Goal: Task Accomplishment & Management: Manage account settings

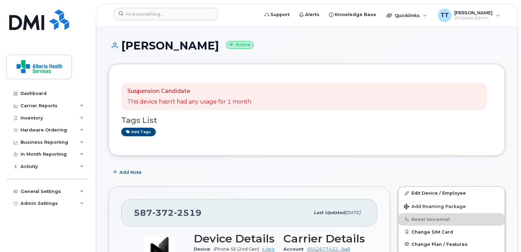
scroll to position [103, 0]
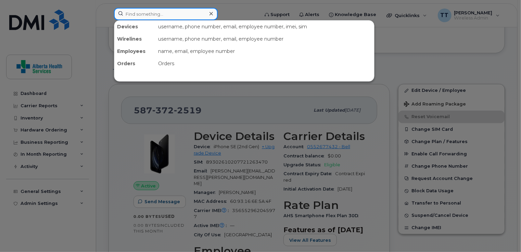
paste input "780) 201-1500"
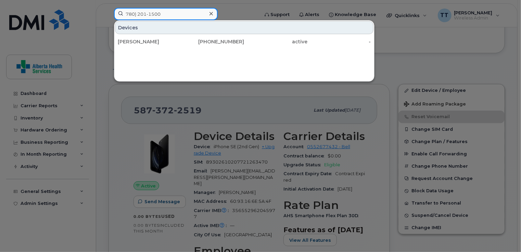
type input "780) 201-1500"
click at [135, 39] on div "[PERSON_NAME]" at bounding box center [149, 41] width 63 height 7
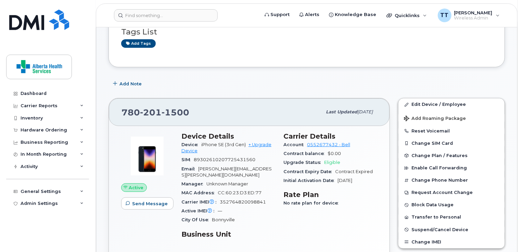
scroll to position [68, 0]
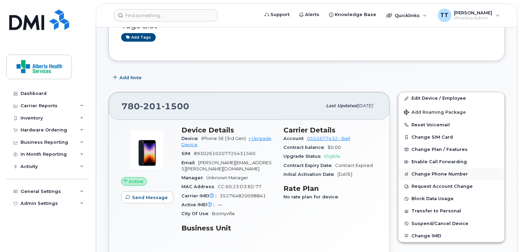
click at [420, 173] on button "Change Phone Number" at bounding box center [451, 174] width 106 height 12
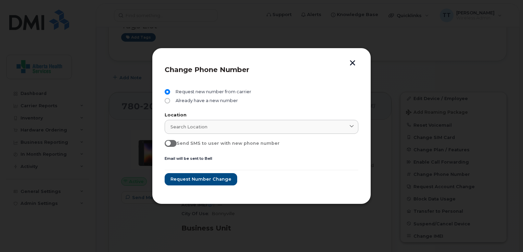
click at [173, 144] on span at bounding box center [171, 143] width 12 height 7
click at [170, 144] on input "Send SMS to user with new phone number" at bounding box center [167, 142] width 5 height 5
checkbox input "true"
click at [205, 178] on span "Request number change" at bounding box center [200, 179] width 61 height 6
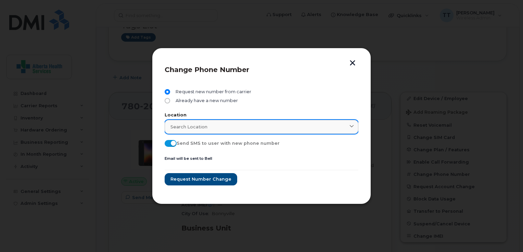
click at [190, 140] on div "Location Search location No available options" at bounding box center [262, 145] width 194 height 10
click at [192, 124] on span "Search location" at bounding box center [188, 127] width 37 height 6
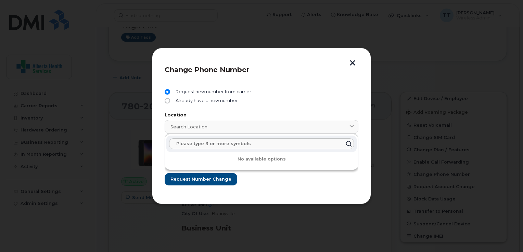
click at [390, 87] on div at bounding box center [261, 126] width 523 height 252
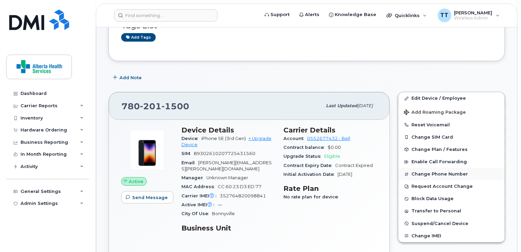
click at [428, 173] on button "Change Phone Number" at bounding box center [451, 174] width 106 height 12
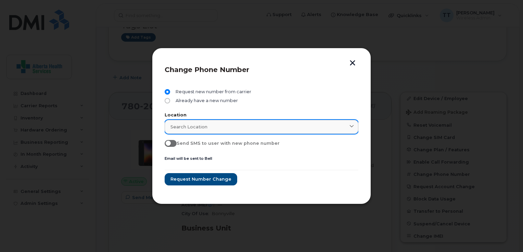
click at [221, 125] on div "Search location" at bounding box center [261, 127] width 182 height 6
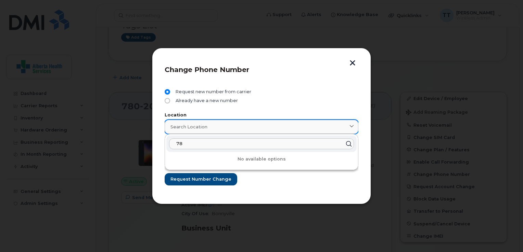
type input "7"
click at [353, 63] on button "button" at bounding box center [352, 63] width 10 height 7
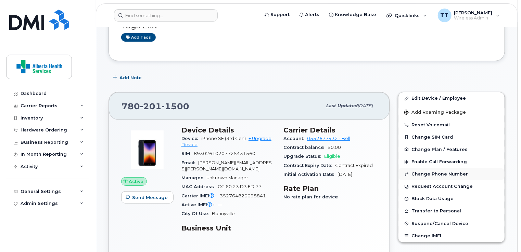
click at [431, 174] on button "Change Phone Number" at bounding box center [451, 174] width 106 height 12
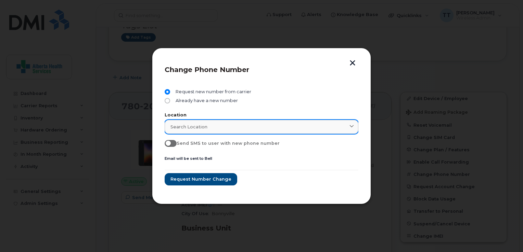
click at [224, 127] on div "Search location" at bounding box center [261, 127] width 182 height 6
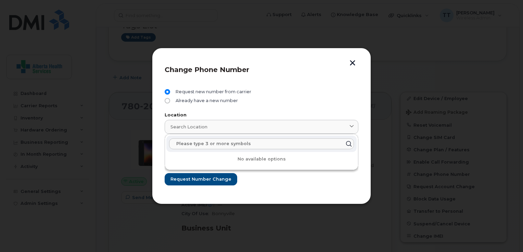
click at [197, 143] on input "text" at bounding box center [261, 144] width 185 height 11
type input "368"
click at [348, 144] on icon at bounding box center [348, 144] width 10 height 10
drag, startPoint x: 201, startPoint y: 141, endPoint x: 165, endPoint y: 146, distance: 36.9
click at [165, 146] on div "368 No available options" at bounding box center [261, 152] width 193 height 36
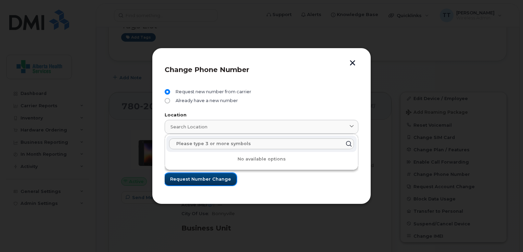
click at [190, 178] on span "Request number change" at bounding box center [200, 179] width 61 height 6
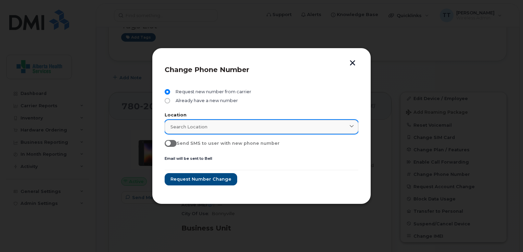
click at [181, 125] on span "Search location" at bounding box center [188, 127] width 37 height 6
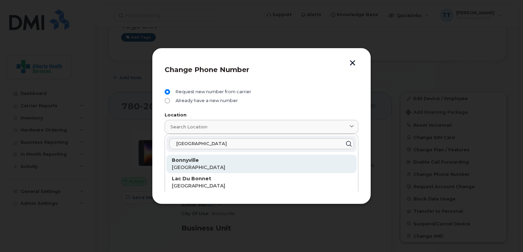
type input "bonn"
click at [185, 157] on p "Bonnyville" at bounding box center [261, 160] width 179 height 7
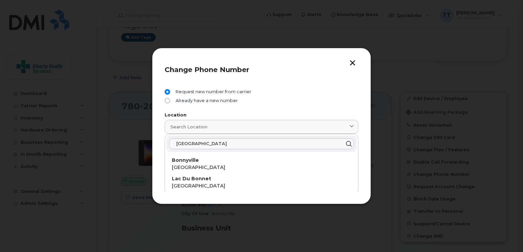
type input "Bonnyville"
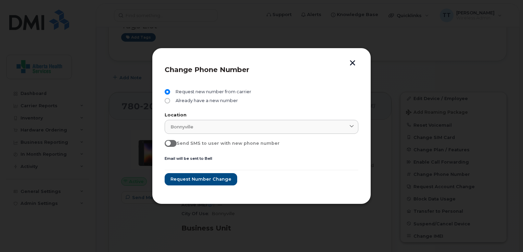
click at [174, 143] on span at bounding box center [171, 143] width 12 height 7
click at [170, 143] on input "Send SMS to user with new phone number" at bounding box center [167, 142] width 5 height 5
checkbox input "true"
click at [193, 178] on span "Request number change" at bounding box center [200, 179] width 61 height 6
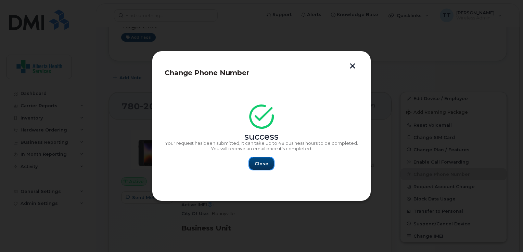
click at [264, 164] on span "Close" at bounding box center [261, 164] width 14 height 6
